Goal: Task Accomplishment & Management: Complete application form

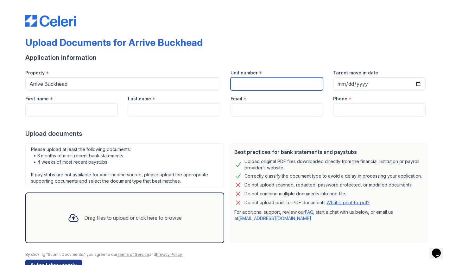
click at [245, 87] on input "Unit number" at bounding box center [276, 83] width 92 height 13
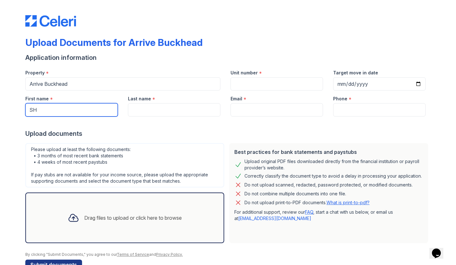
type input "S"
type input "[PERSON_NAME]"
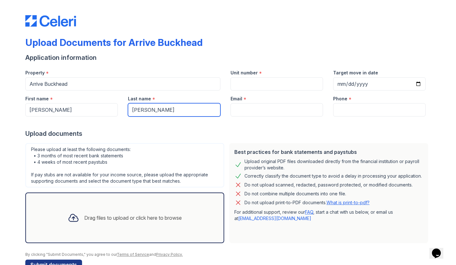
type input "[PERSON_NAME]"
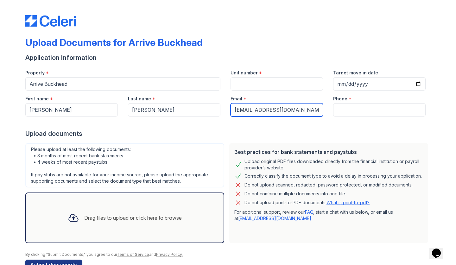
type input "[EMAIL_ADDRESS][DOMAIN_NAME]"
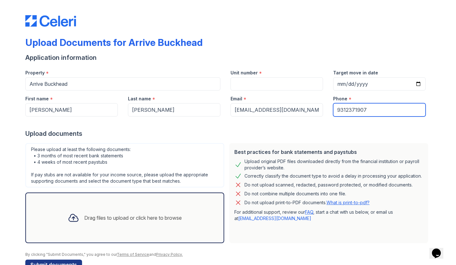
type input "9312371907"
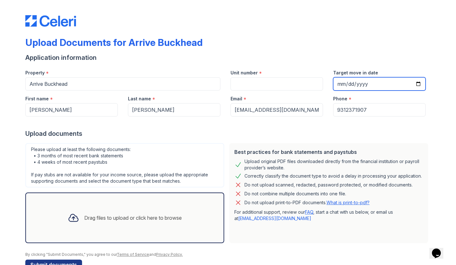
click at [340, 84] on input "Target move in date" at bounding box center [379, 83] width 92 height 13
type input "[DATE]"
click at [380, 83] on input "[DATE]" at bounding box center [379, 83] width 92 height 13
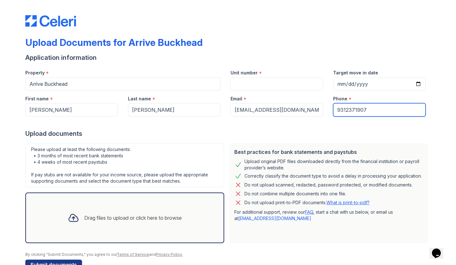
click at [413, 103] on input "9312371907" at bounding box center [379, 109] width 92 height 13
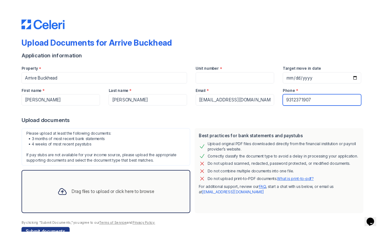
scroll to position [20, 0]
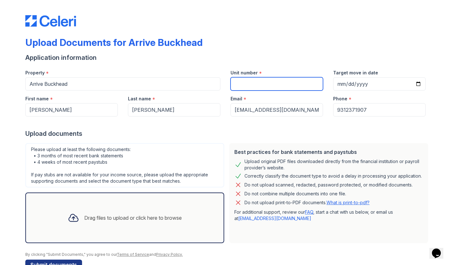
click at [259, 77] on input "Unit number" at bounding box center [276, 83] width 92 height 13
type input "2009"
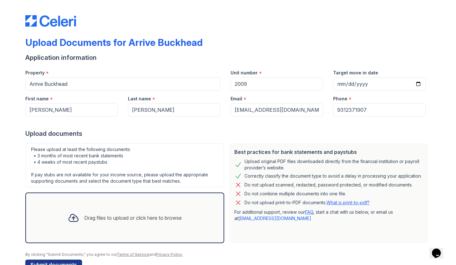
click at [201, 143] on div "Please upload at least the following documents: • 3 months of most recent bank …" at bounding box center [124, 165] width 199 height 44
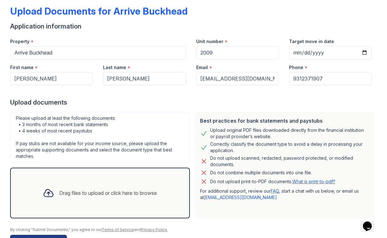
scroll to position [31, 0]
click at [92, 189] on div "Drag files to upload or click here to browse" at bounding box center [108, 193] width 98 height 8
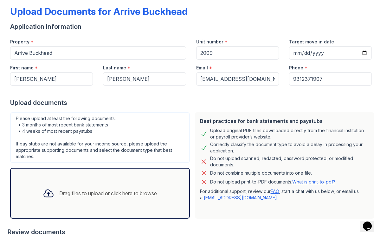
click at [65, 189] on div "Drag files to upload or click here to browse" at bounding box center [108, 193] width 98 height 8
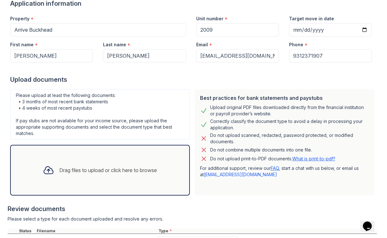
scroll to position [54, 0]
click at [113, 167] on div "Drag files to upload or click here to browse" at bounding box center [108, 171] width 98 height 8
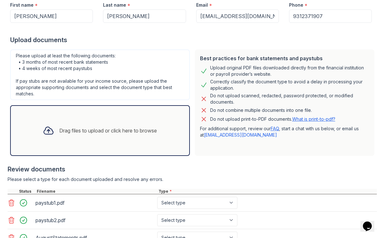
scroll to position [92, 0]
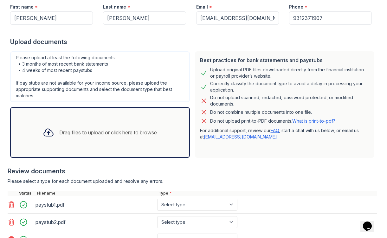
click at [114, 122] on div "Drag files to upload or click here to browse" at bounding box center [100, 133] width 124 height 22
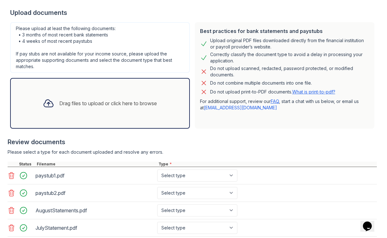
scroll to position [120, 0]
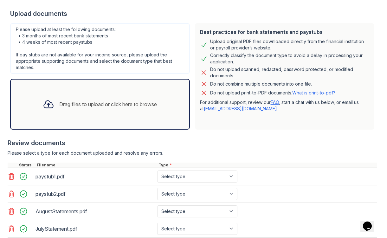
click at [100, 93] on div "Drag files to upload or click here to browse" at bounding box center [100, 104] width 124 height 22
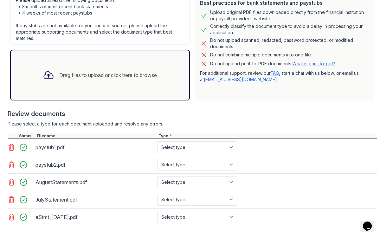
scroll to position [160, 0]
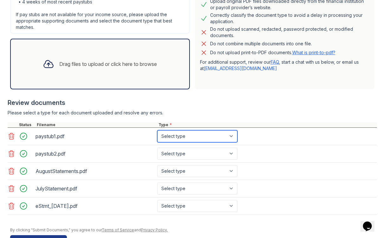
select select "paystub"
click at [210, 145] on div "paystub2.pdf Select type Paystub Bank Statement Offer Letter Tax Documents Bene…" at bounding box center [192, 153] width 369 height 17
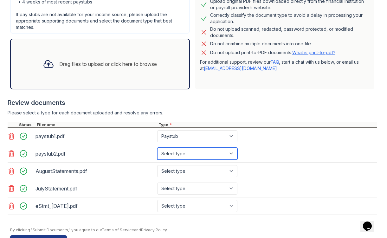
select select "paystub"
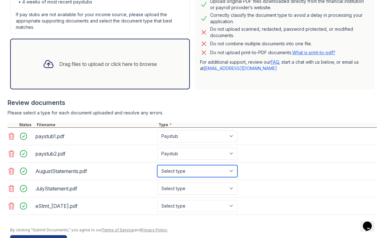
select select "bank_statement"
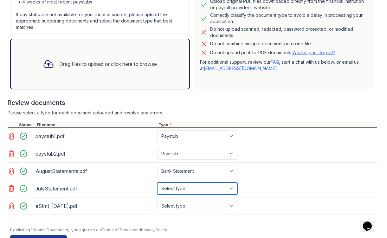
select select "bank_statement"
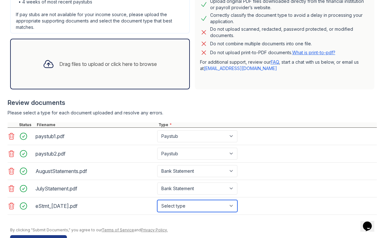
select select "bank_statement"
click at [47, 235] on button "Submit documents" at bounding box center [38, 240] width 57 height 10
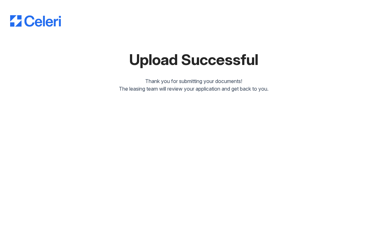
click at [213, 85] on div "The leasing team will review your application and get back to you." at bounding box center [193, 89] width 366 height 8
